Goal: Task Accomplishment & Management: Manage account settings

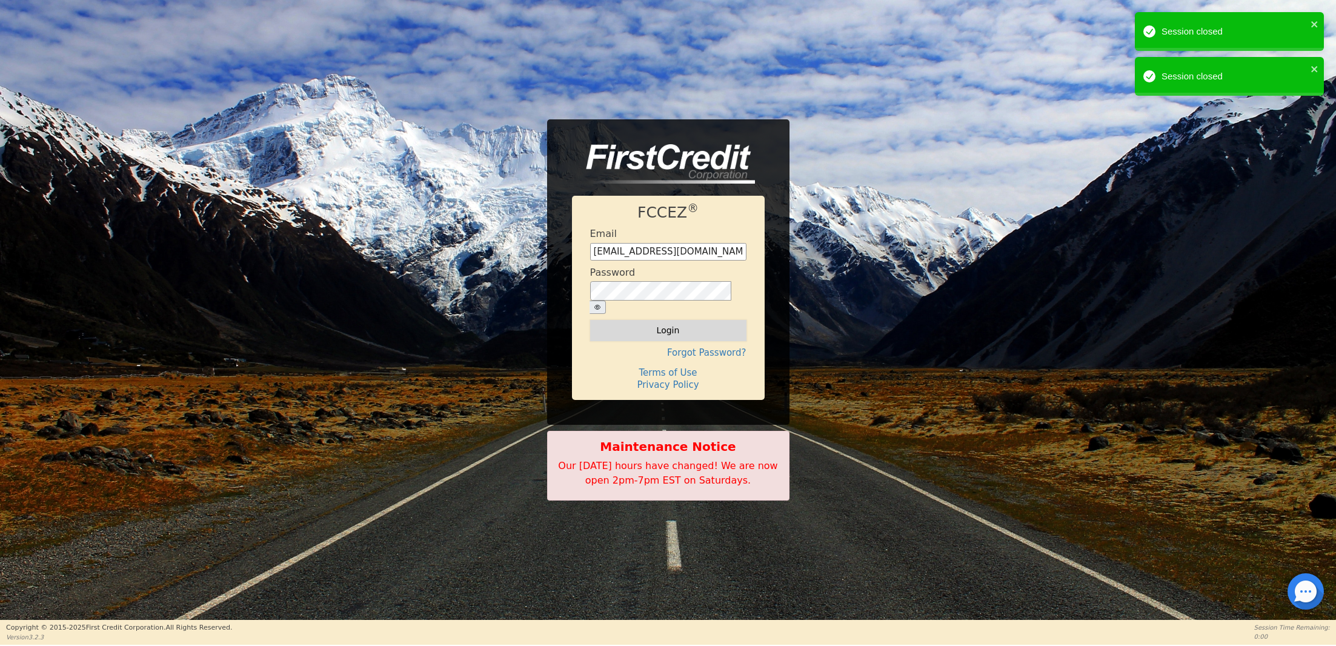
click at [634, 330] on button "Login" at bounding box center [668, 330] width 156 height 21
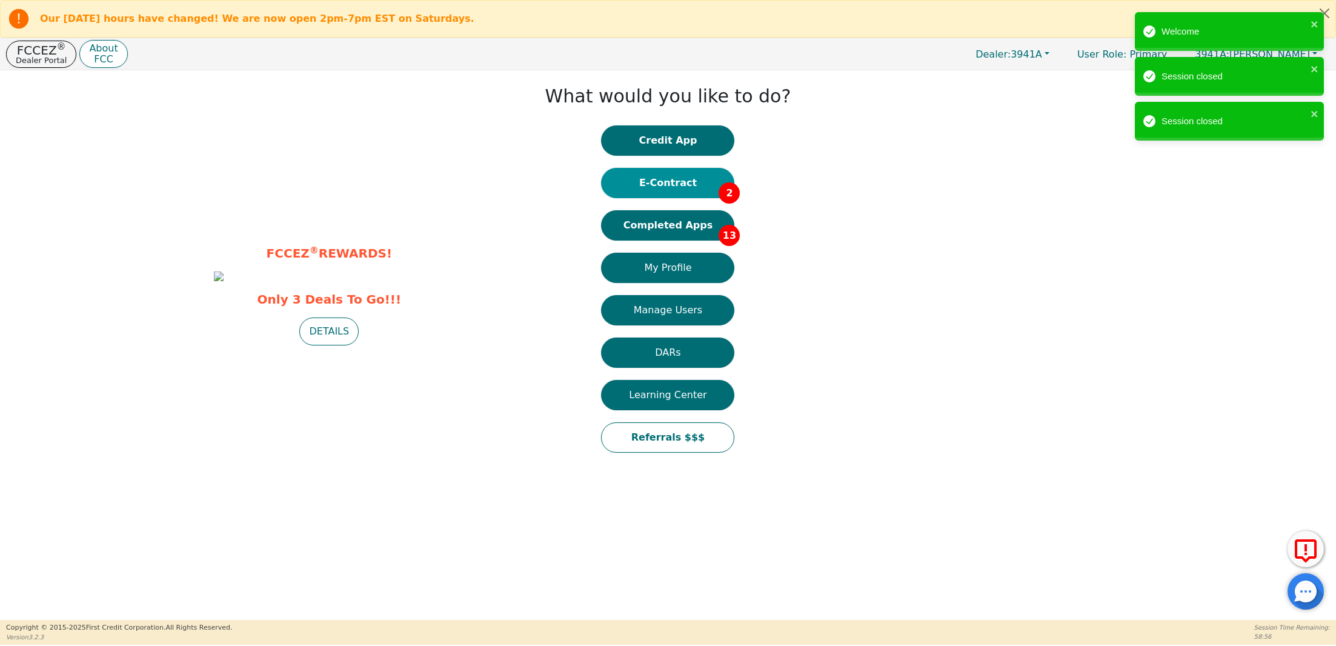
click at [665, 182] on button "E-Contract 2" at bounding box center [667, 183] width 133 height 30
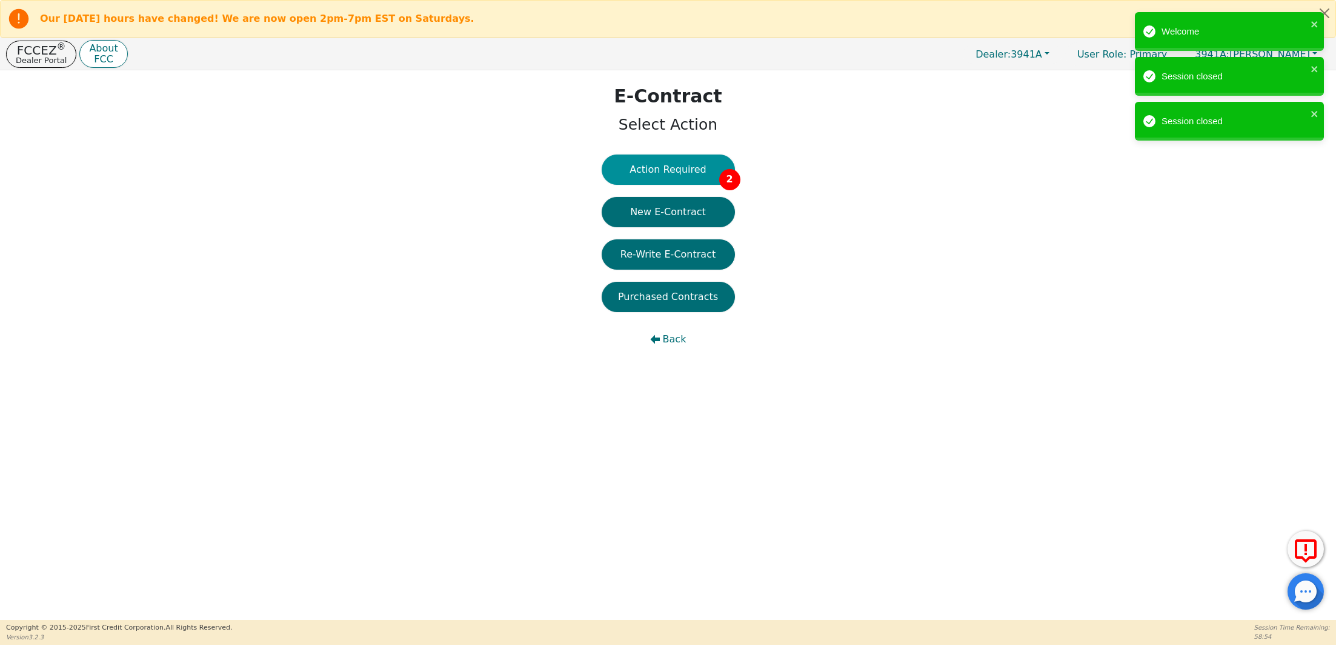
click at [665, 159] on button "Action Required 2" at bounding box center [668, 170] width 133 height 30
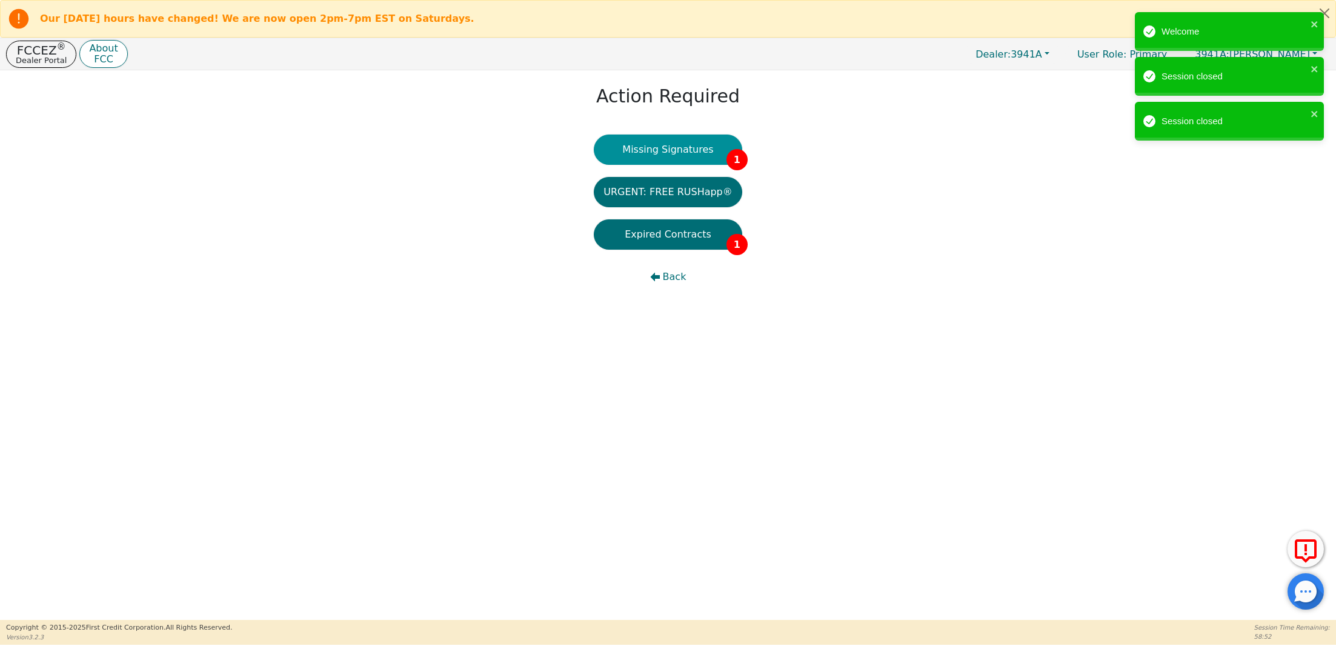
click at [667, 145] on button "Missing Signatures 1" at bounding box center [668, 150] width 148 height 30
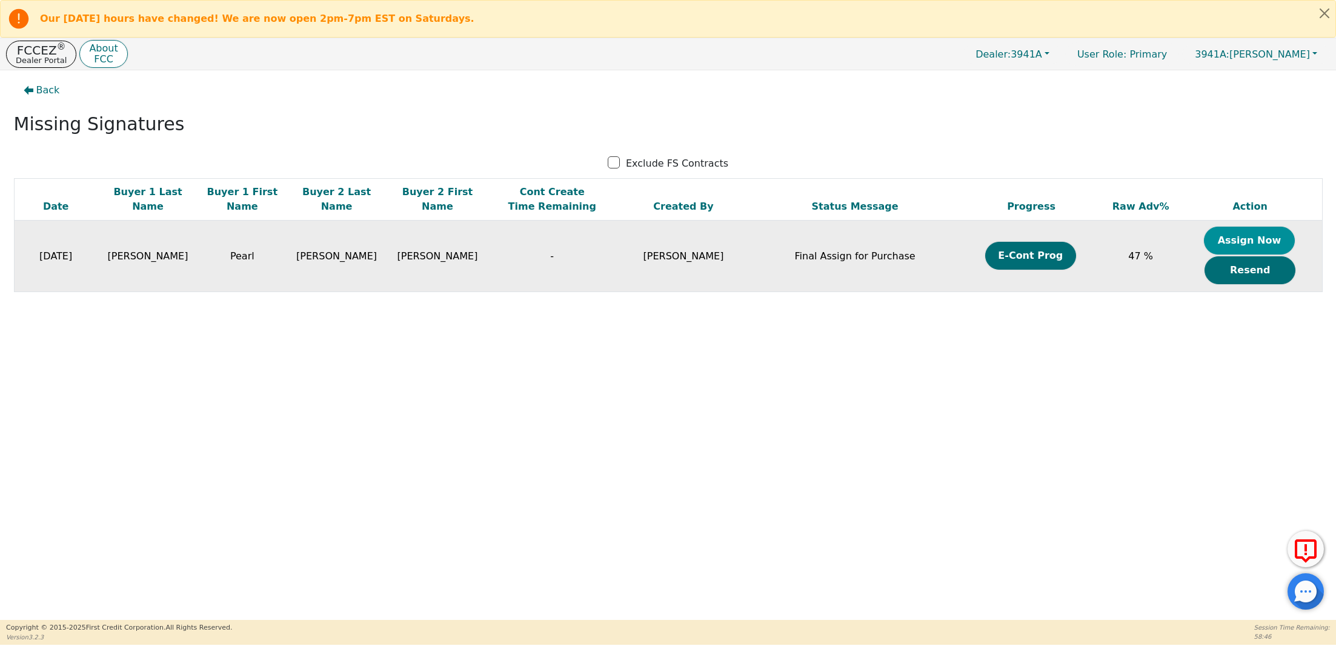
click at [1251, 239] on button "Assign Now" at bounding box center [1249, 241] width 91 height 28
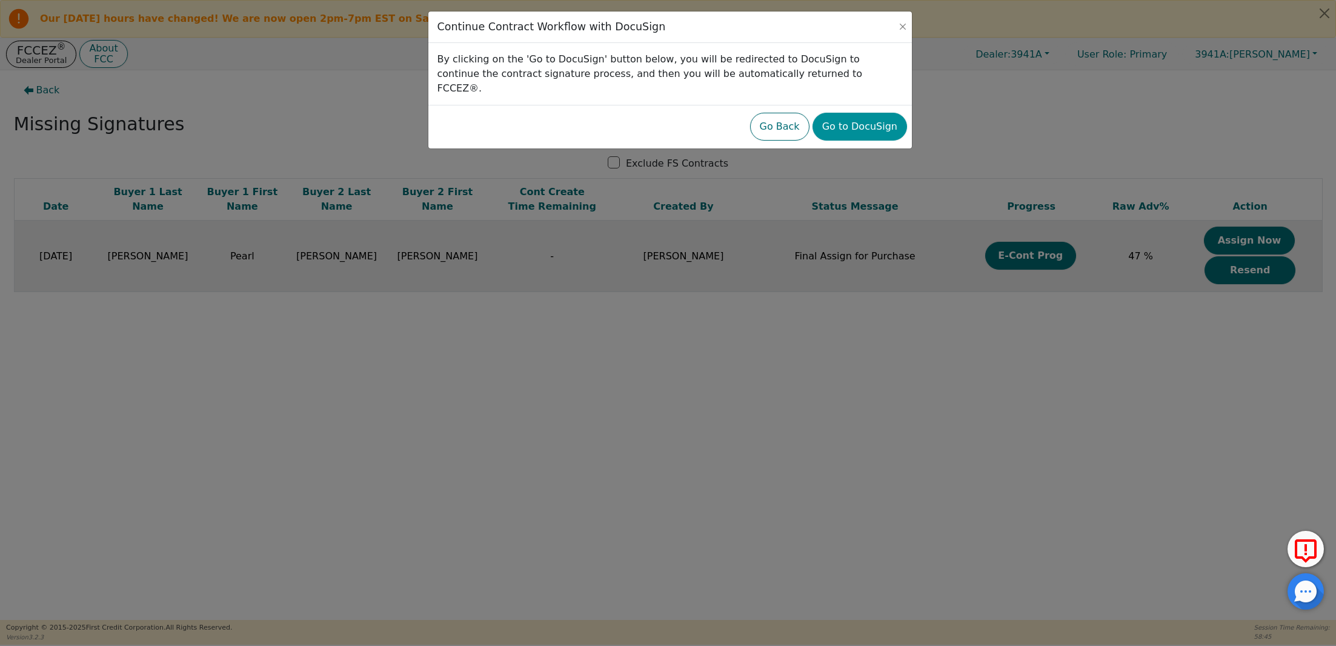
click at [874, 113] on button "Go to DocuSign" at bounding box center [860, 127] width 95 height 28
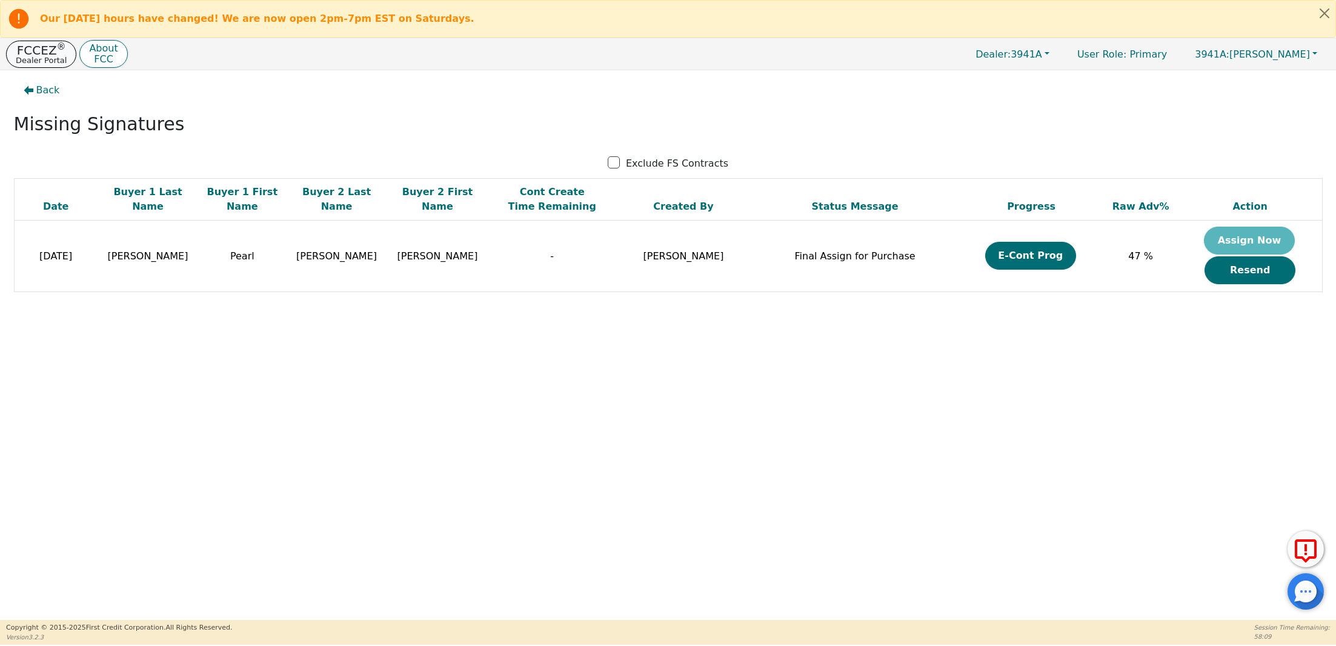
click at [25, 62] on p "Dealer Portal" at bounding box center [41, 60] width 51 height 8
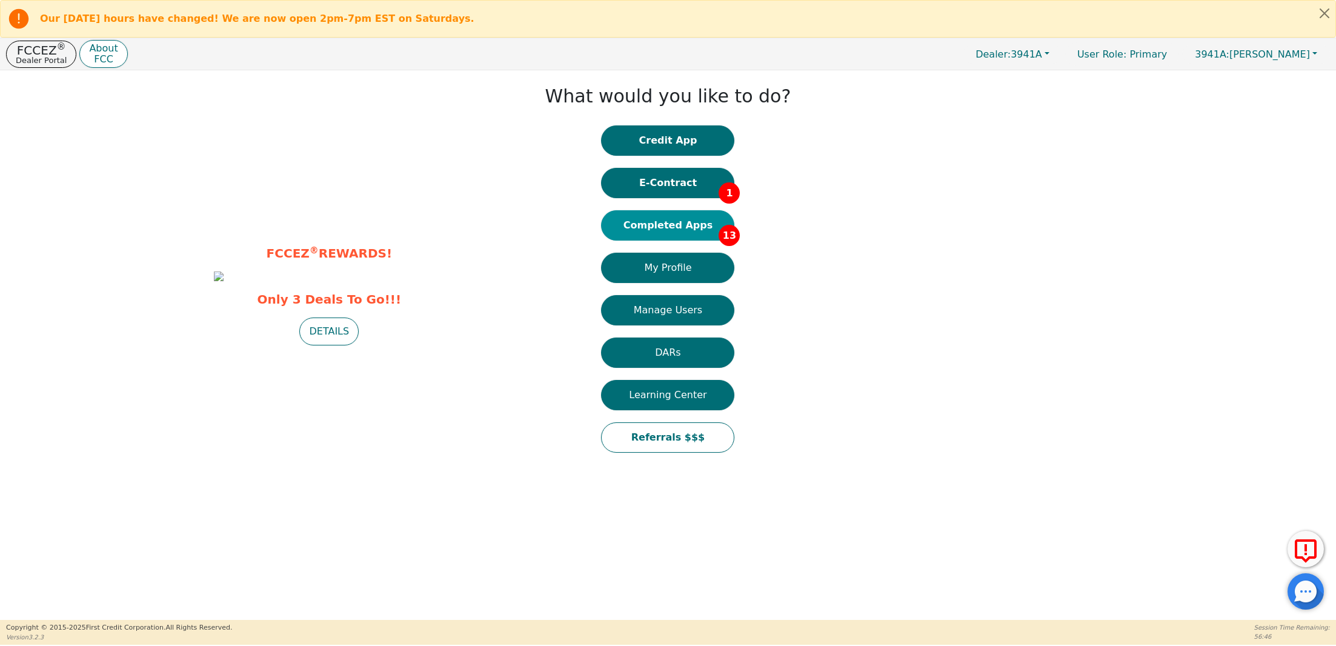
click at [665, 218] on button "Completed Apps 13" at bounding box center [667, 225] width 133 height 30
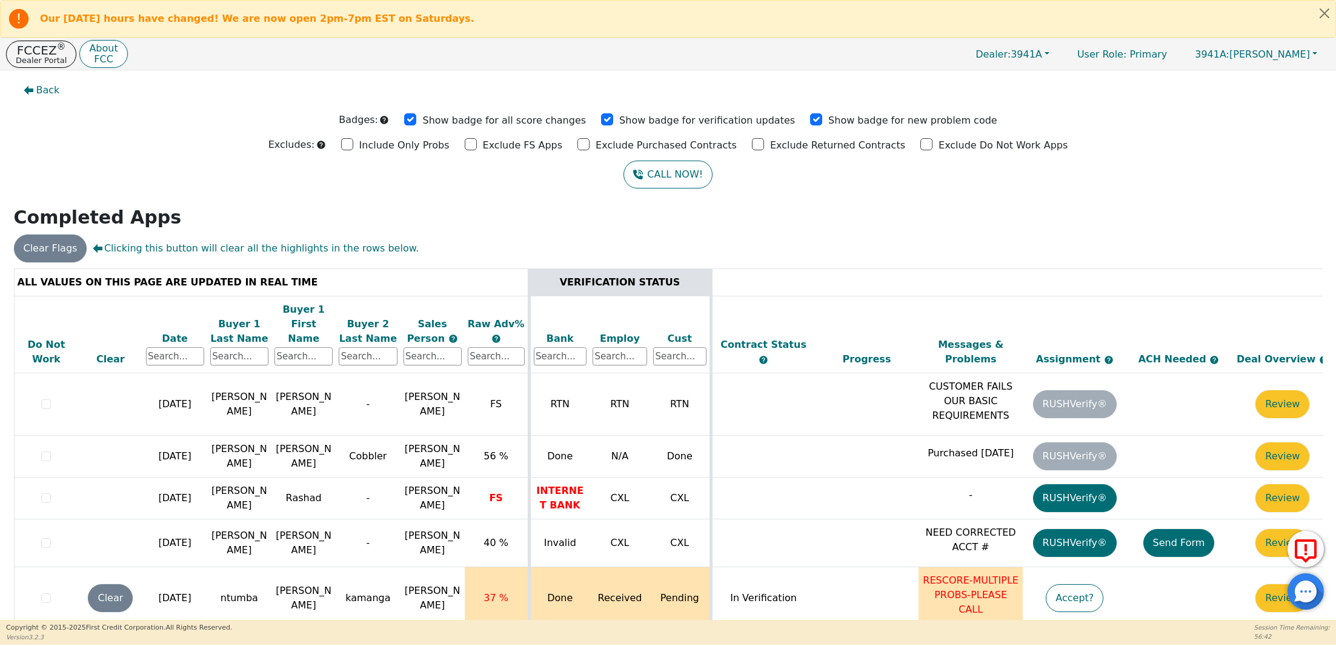
click at [167, 331] on div "Date" at bounding box center [175, 338] width 58 height 15
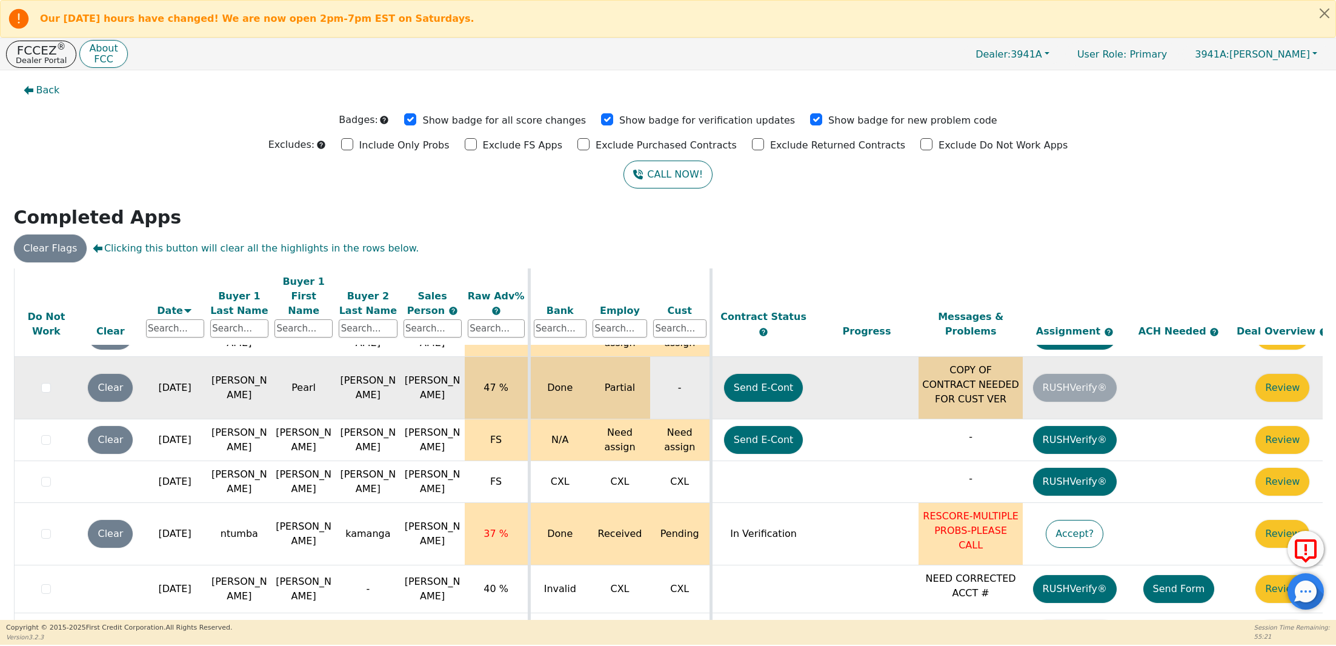
scroll to position [275, 0]
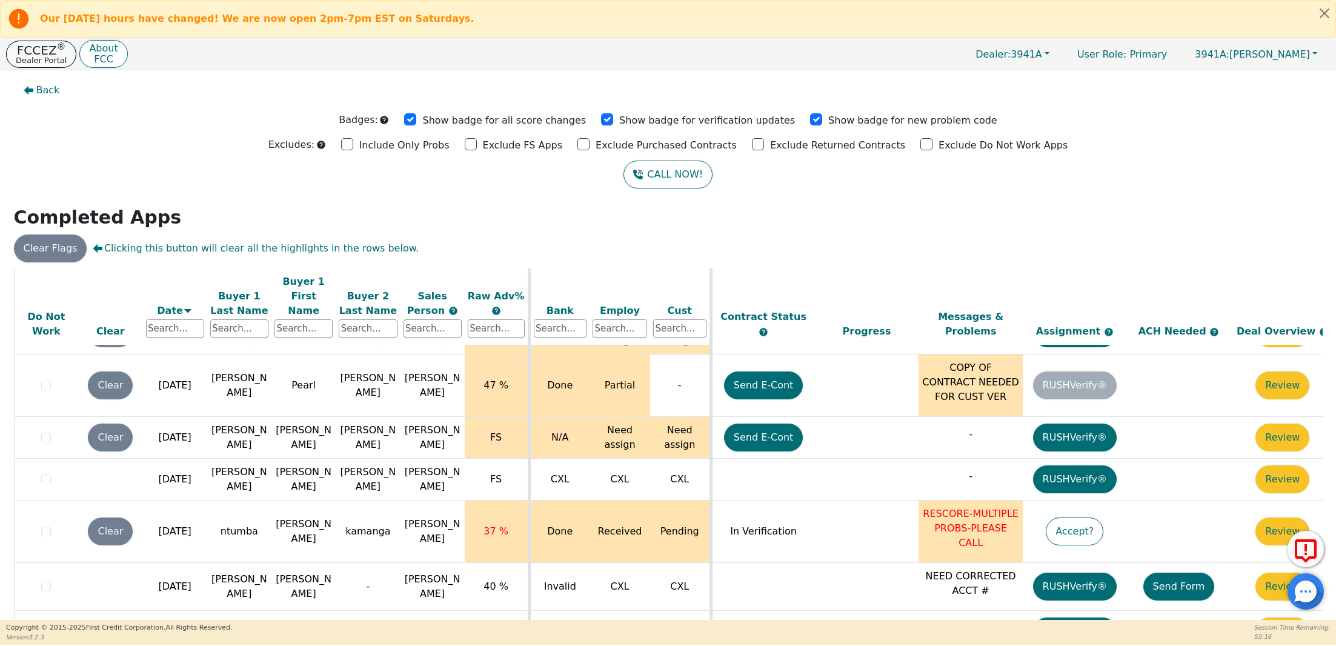
click at [40, 52] on p "FCCEZ ®" at bounding box center [41, 50] width 51 height 12
